Goal: Find specific page/section: Find specific page/section

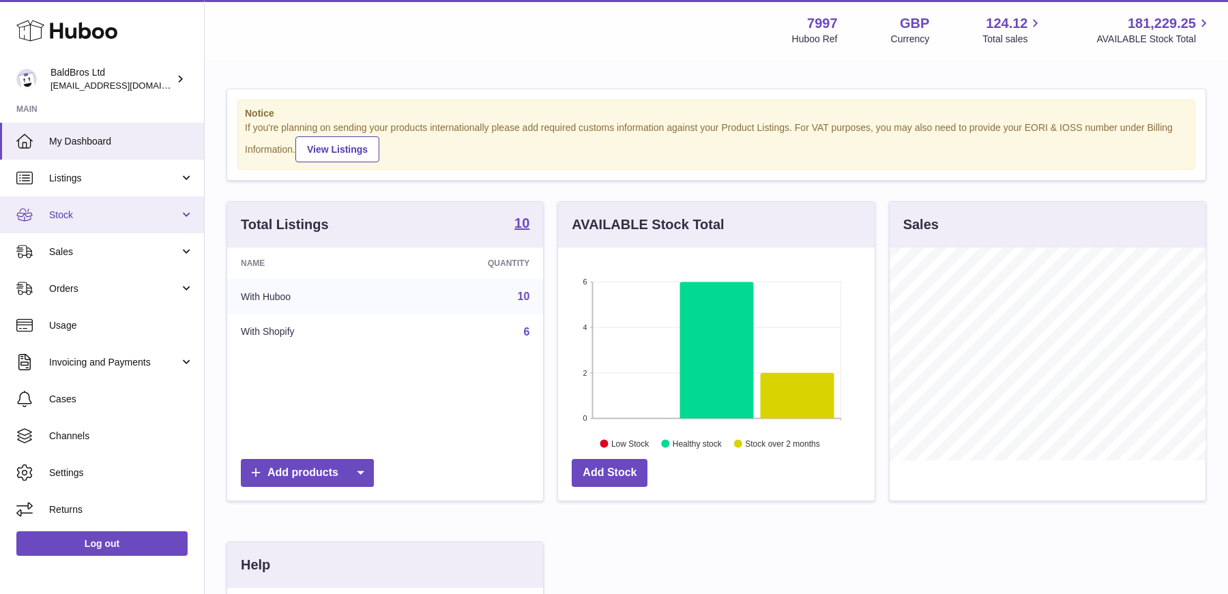
click at [74, 203] on link "Stock" at bounding box center [102, 214] width 204 height 37
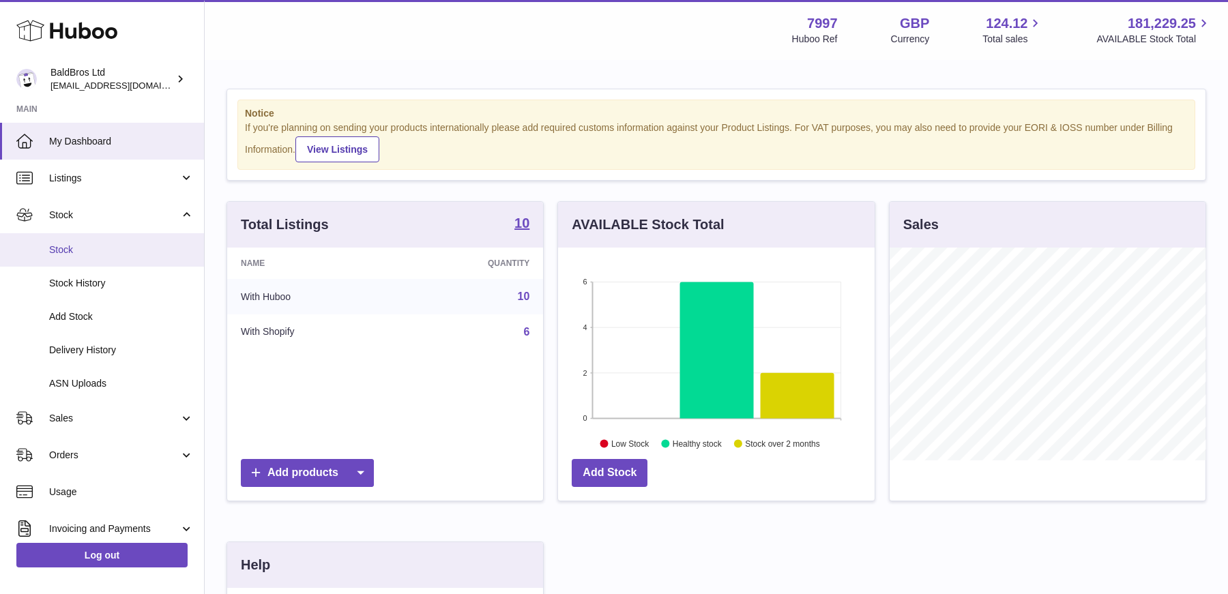
click at [75, 259] on link "Stock" at bounding box center [102, 249] width 204 height 33
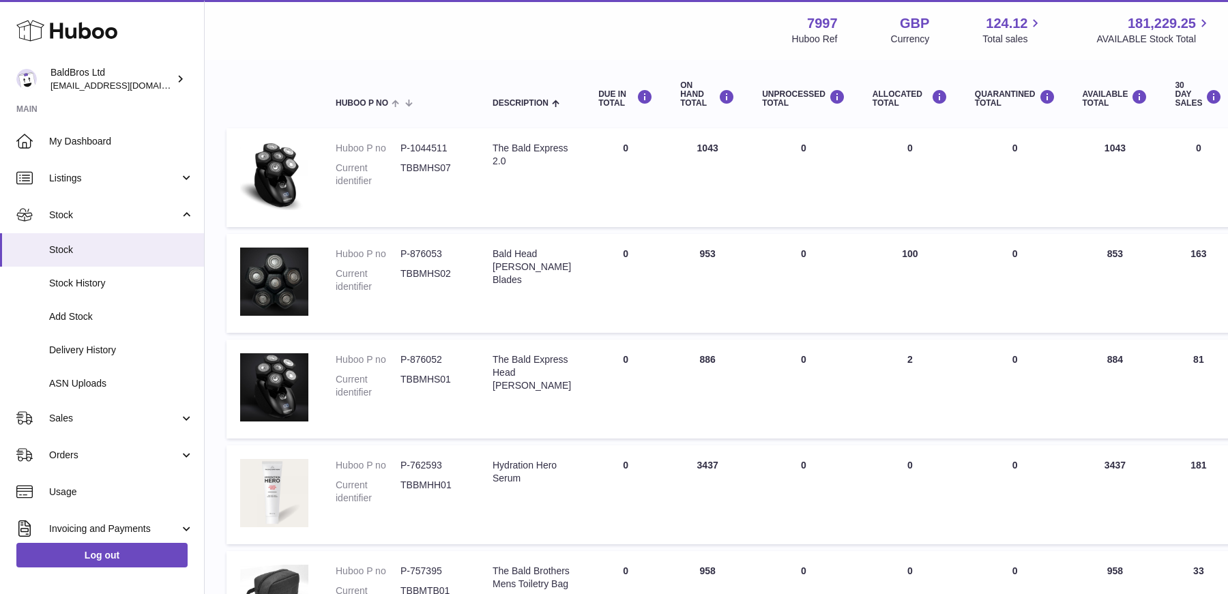
scroll to position [142, 0]
drag, startPoint x: 336, startPoint y: 148, endPoint x: 443, endPoint y: 152, distance: 107.9
click at [443, 152] on dl "Huboo P no P-1044511 Current identifier TBBMHS07" at bounding box center [401, 169] width 130 height 53
click at [321, 141] on td at bounding box center [273, 179] width 95 height 99
drag, startPoint x: 336, startPoint y: 145, endPoint x: 459, endPoint y: 147, distance: 123.5
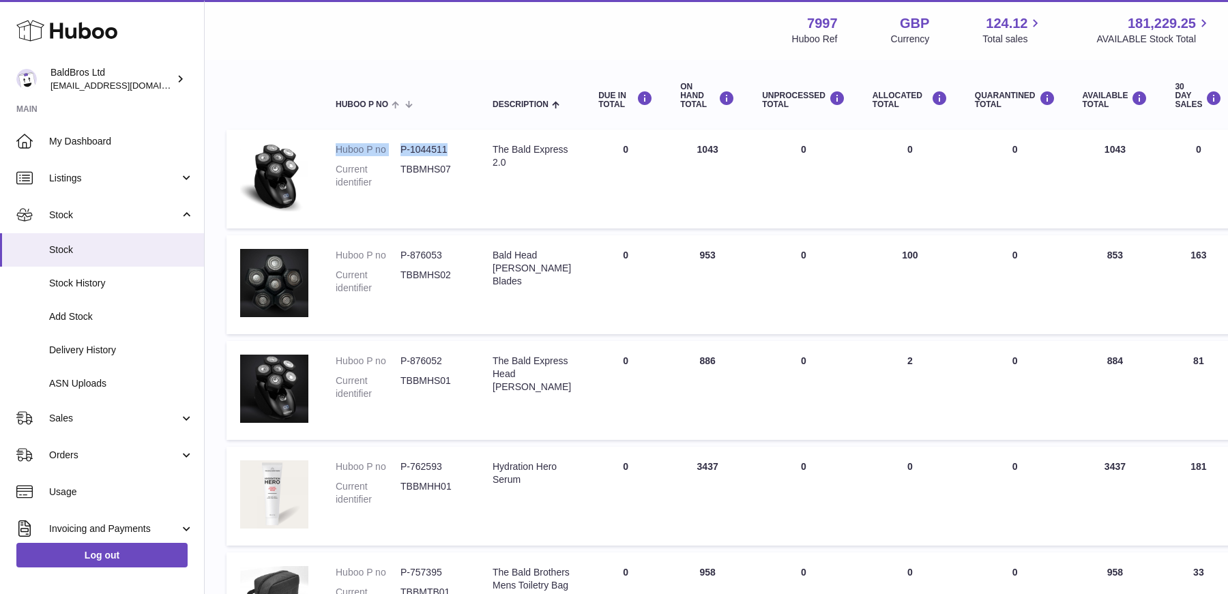
click at [461, 147] on dl "Huboo P no P-1044511 Current identifier TBBMHS07" at bounding box center [401, 169] width 130 height 53
copy dl "Huboo P no P-1044511"
